Goal: Task Accomplishment & Management: Manage account settings

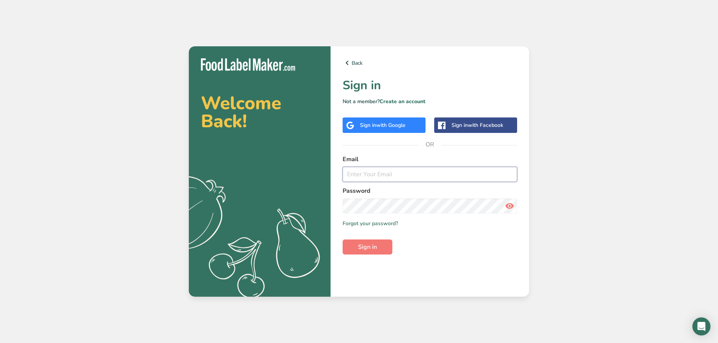
click at [375, 173] on input "email" at bounding box center [430, 174] width 175 height 15
type input "[PERSON_NAME][EMAIL_ADDRESS][PERSON_NAME][DOMAIN_NAME]"
click at [343, 240] on button "Sign in" at bounding box center [368, 247] width 50 height 15
click at [357, 223] on link "Forgot your password?" at bounding box center [370, 224] width 55 height 8
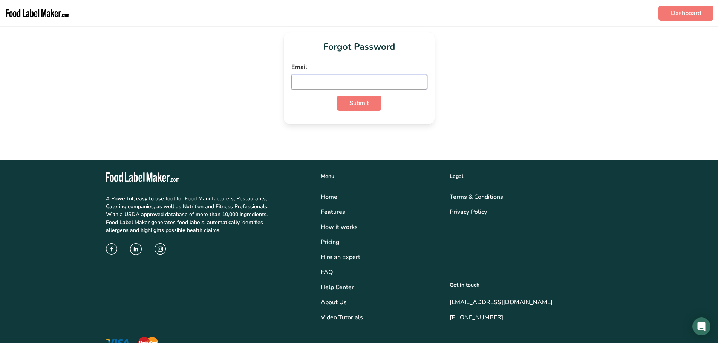
click at [311, 80] on input "email" at bounding box center [359, 82] width 136 height 15
click at [337, 96] on button "Submit" at bounding box center [359, 103] width 44 height 15
click at [355, 84] on input "julie.larcheveque@hotail.com" at bounding box center [359, 82] width 136 height 15
type input "[PERSON_NAME][EMAIL_ADDRESS][PERSON_NAME][DOMAIN_NAME]"
click at [369, 98] on button "Submit" at bounding box center [359, 103] width 44 height 15
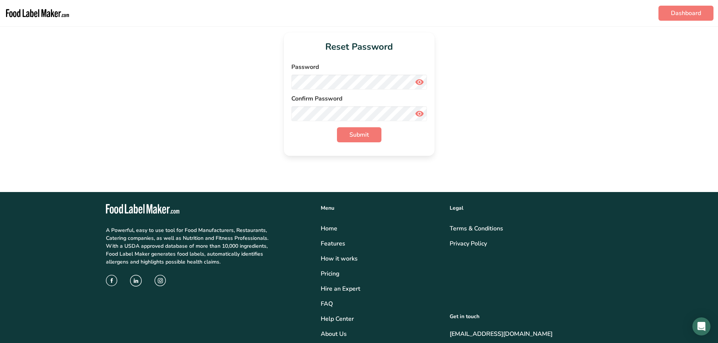
click at [418, 83] on icon at bounding box center [419, 82] width 9 height 14
click at [368, 132] on span "Submit" at bounding box center [359, 134] width 20 height 9
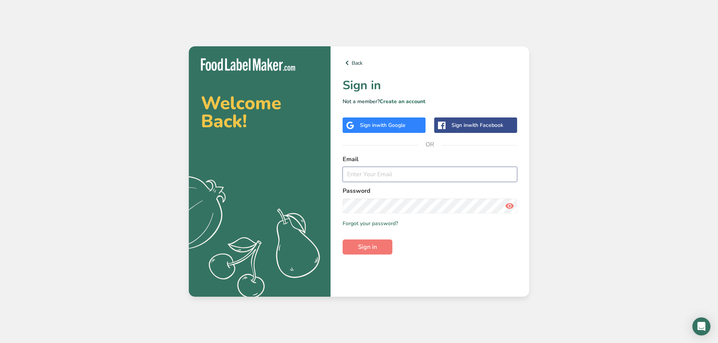
click at [376, 170] on input "email" at bounding box center [430, 174] width 175 height 15
type input "[PERSON_NAME][EMAIL_ADDRESS][PERSON_NAME][DOMAIN_NAME]"
click at [343, 240] on button "Sign in" at bounding box center [368, 247] width 50 height 15
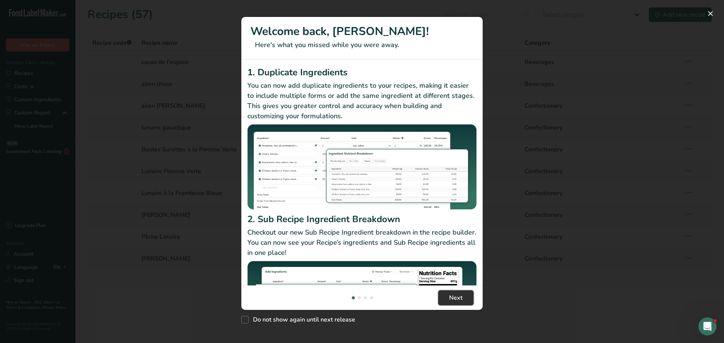
click at [448, 297] on button "Next" at bounding box center [455, 298] width 35 height 15
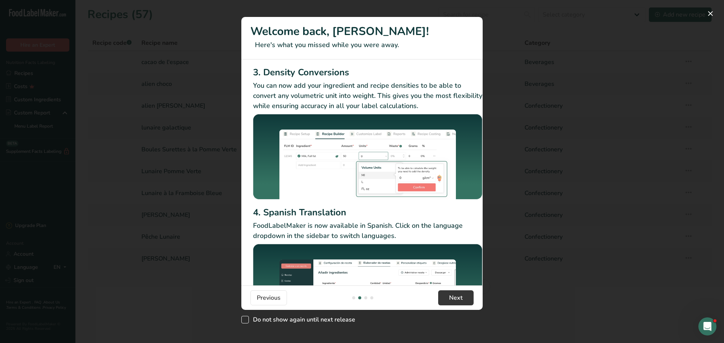
click at [321, 323] on span "Do not show again until next release" at bounding box center [302, 320] width 106 height 8
click at [246, 323] on input "Do not show again until next release" at bounding box center [243, 320] width 5 height 5
checkbox input "true"
click at [461, 296] on span "Next" at bounding box center [456, 298] width 14 height 9
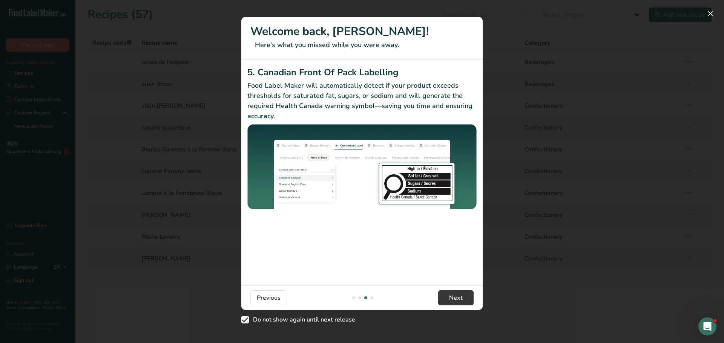
click at [435, 298] on footer "Previous Next" at bounding box center [361, 298] width 241 height 25
click at [443, 296] on button "Next" at bounding box center [455, 298] width 35 height 15
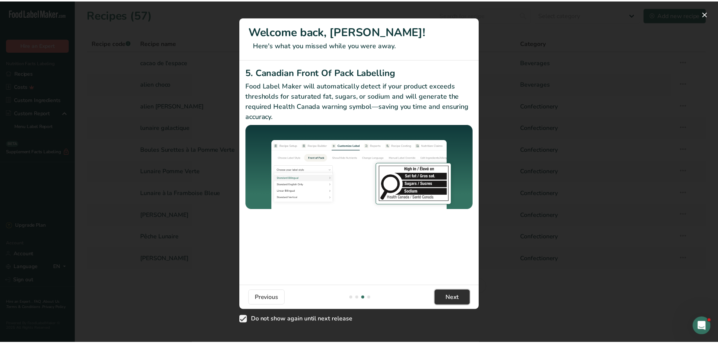
scroll to position [0, 718]
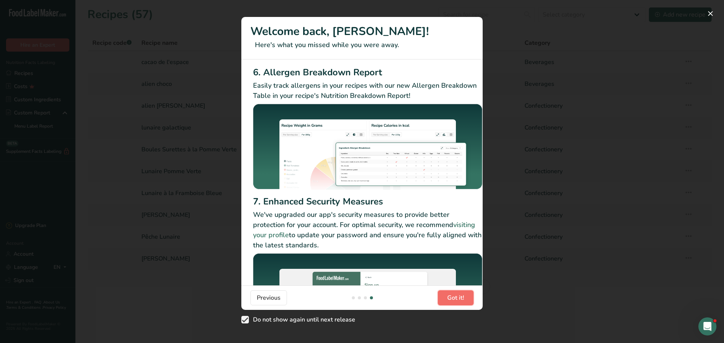
click at [441, 296] on button "Got it!" at bounding box center [456, 298] width 36 height 15
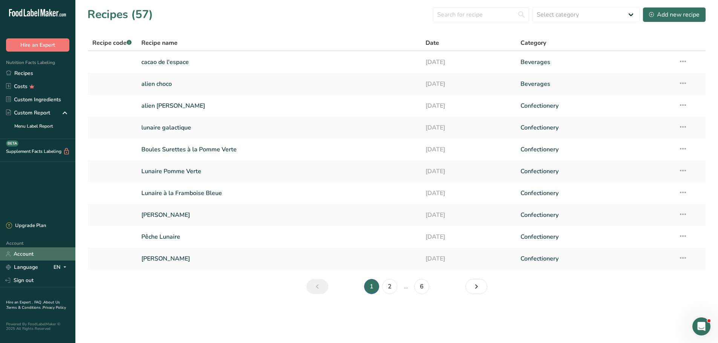
click at [35, 256] on link "Account" at bounding box center [37, 254] width 75 height 13
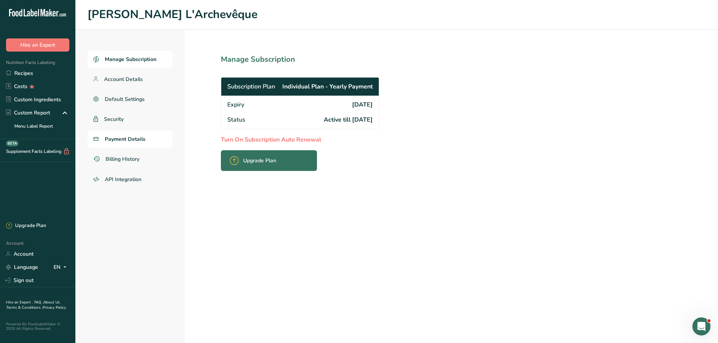
click at [134, 137] on span "Payment Details" at bounding box center [125, 139] width 41 height 8
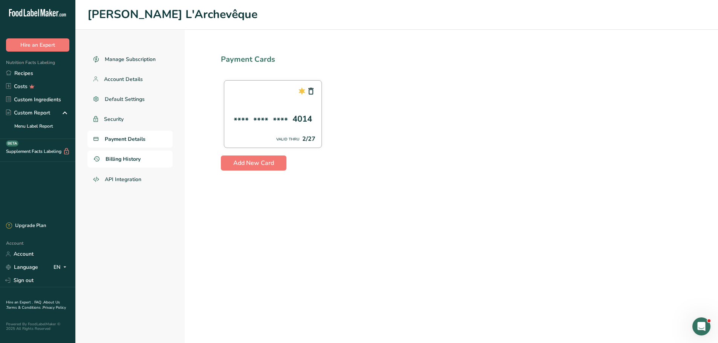
click at [126, 158] on span "Billing History" at bounding box center [123, 159] width 35 height 8
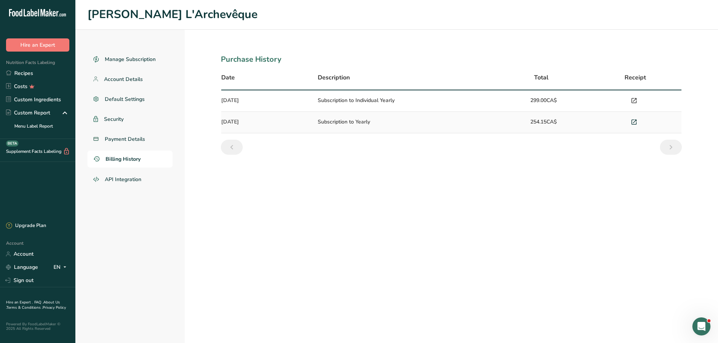
click at [631, 101] on icon at bounding box center [634, 101] width 7 height 11
